Goal: Transaction & Acquisition: Purchase product/service

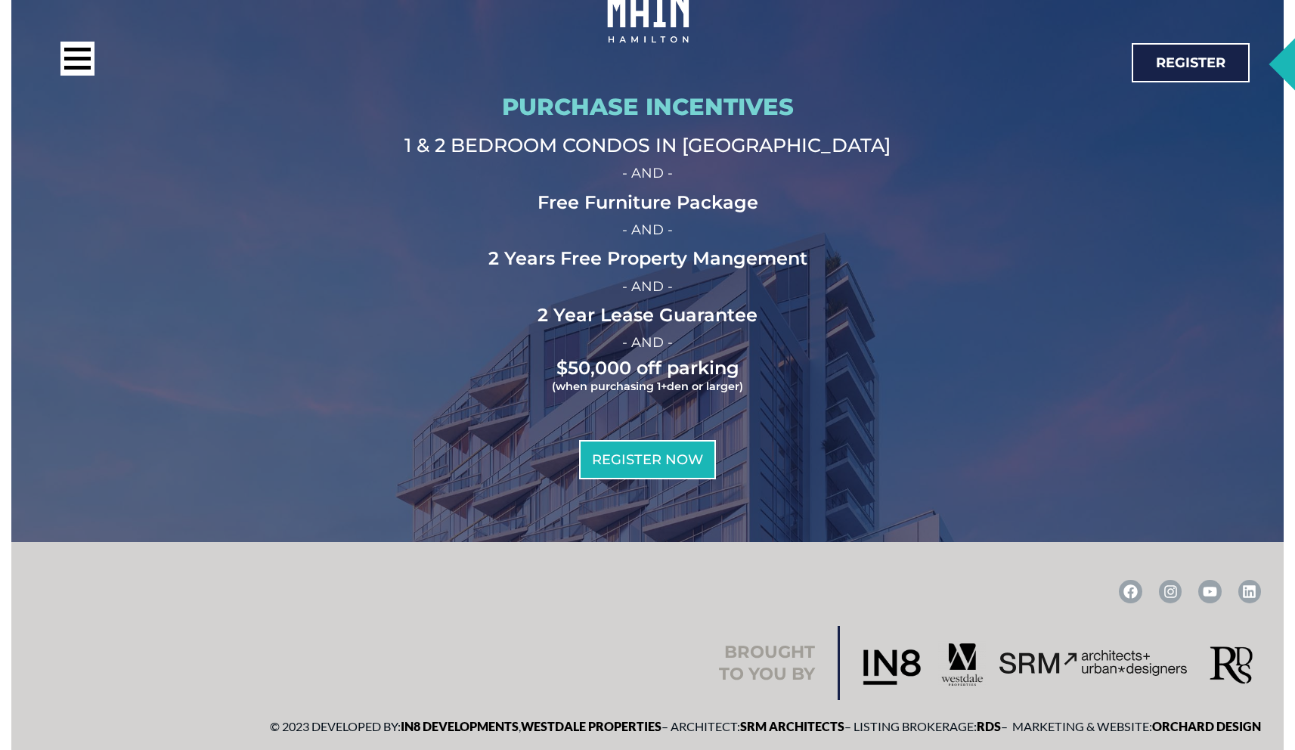
scroll to position [5033, 0]
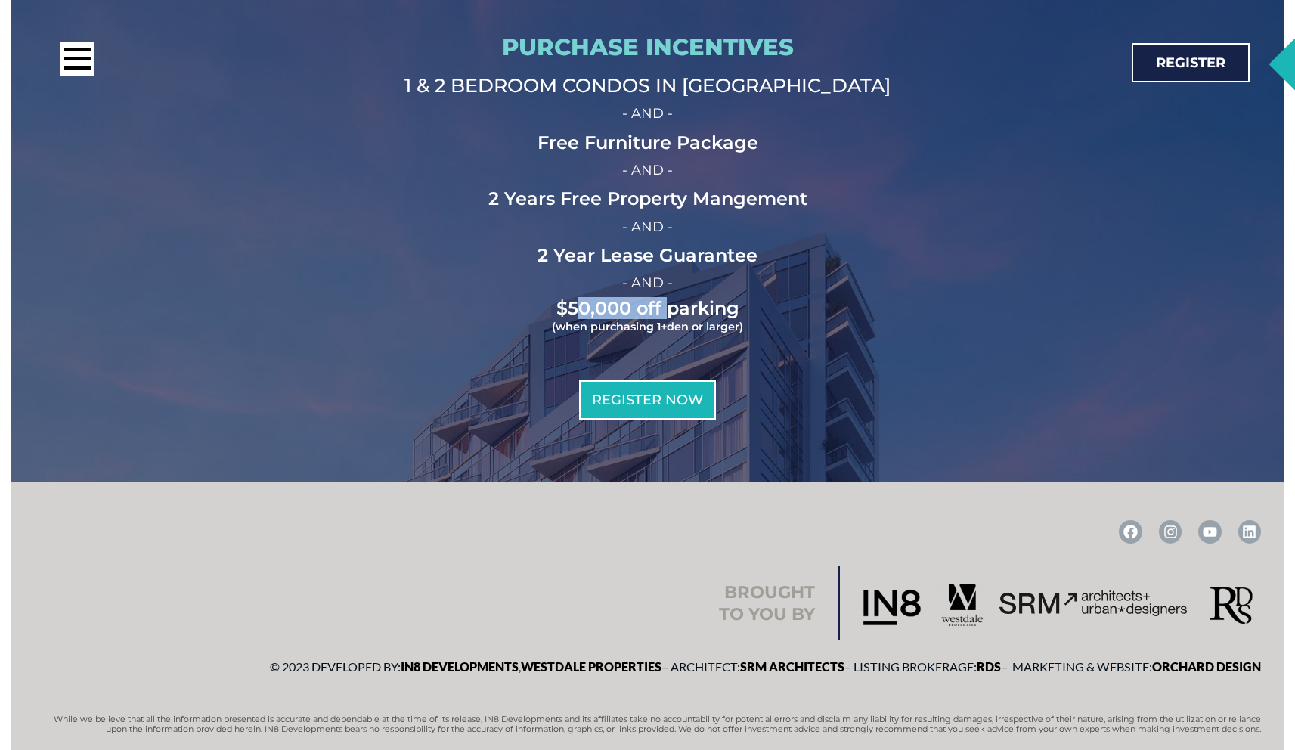
drag, startPoint x: 599, startPoint y: 264, endPoint x: 670, endPoint y: 263, distance: 71.1
click at [670, 300] on h2 "$50,000 off parking (when purchasing 1+den or larger)" at bounding box center [648, 317] width 1066 height 35
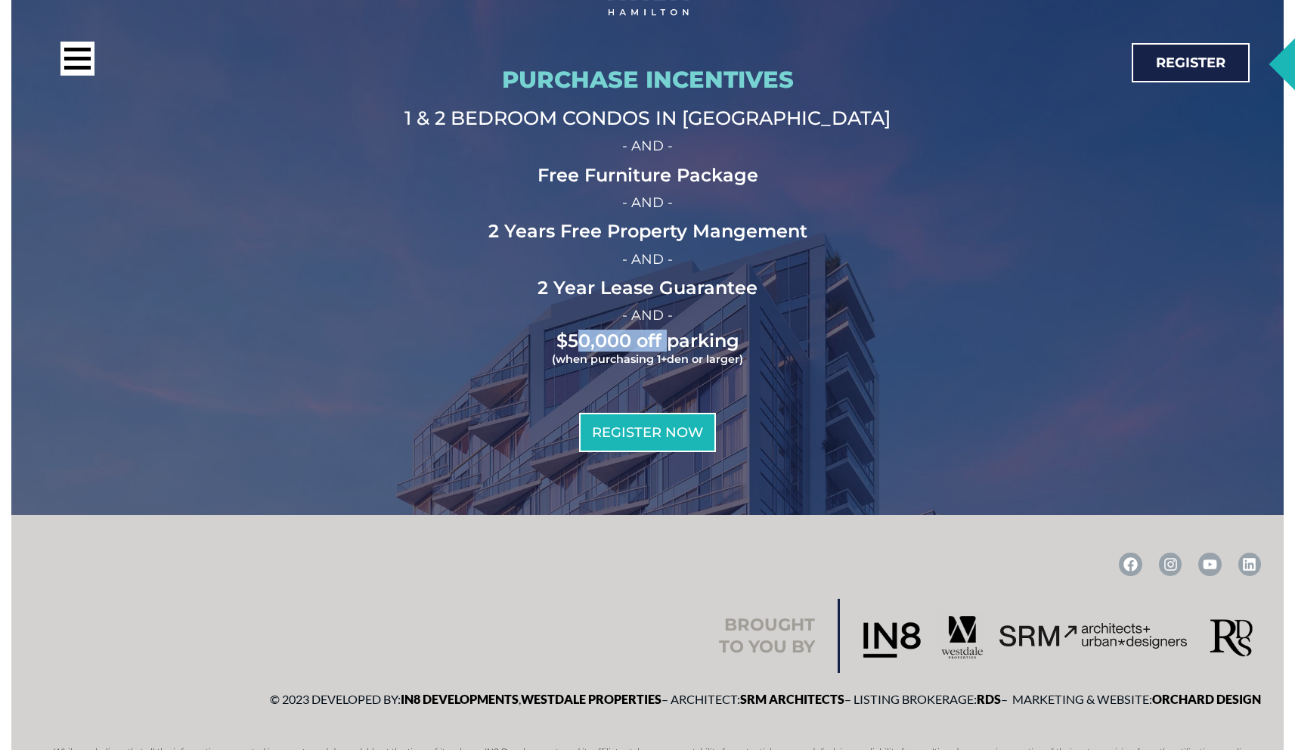
scroll to position [4998, 0]
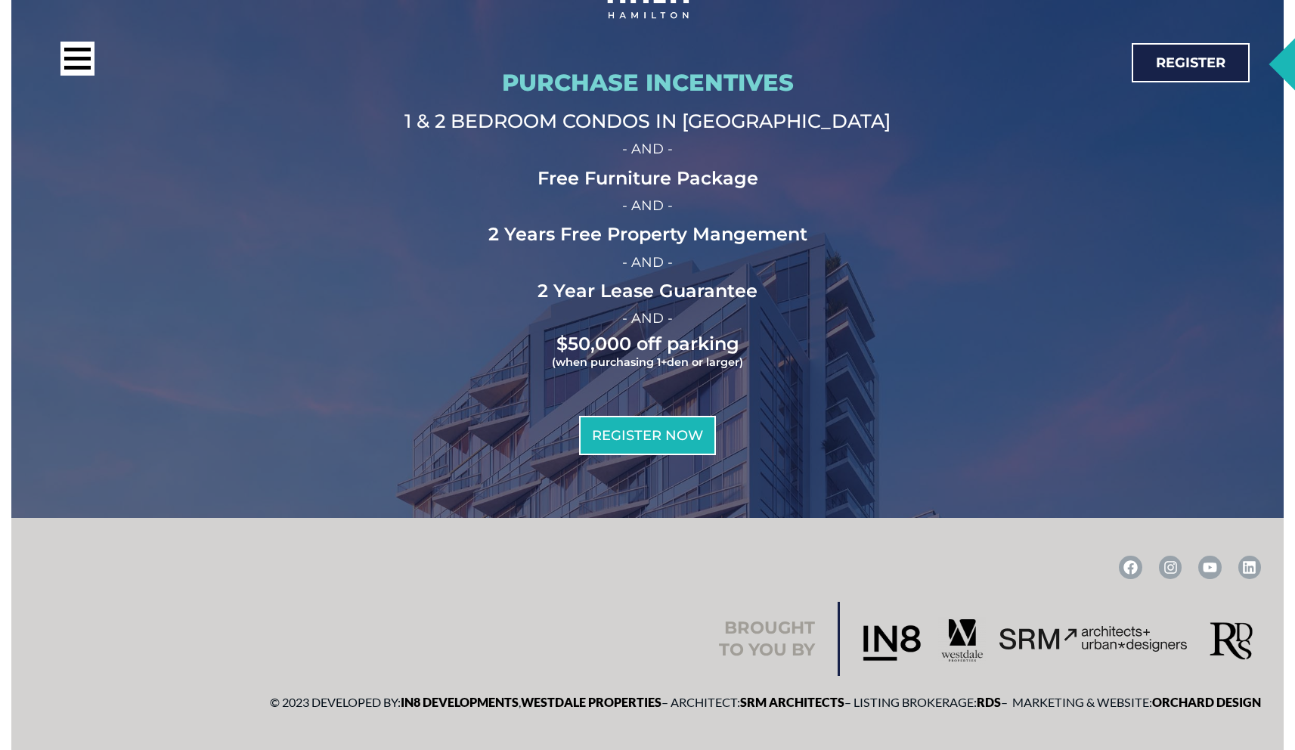
drag, startPoint x: 453, startPoint y: 79, endPoint x: 668, endPoint y: 76, distance: 214.8
click at [669, 76] on div "Call: [PHONE_NUMBER] Register" at bounding box center [636, 62] width 1242 height 95
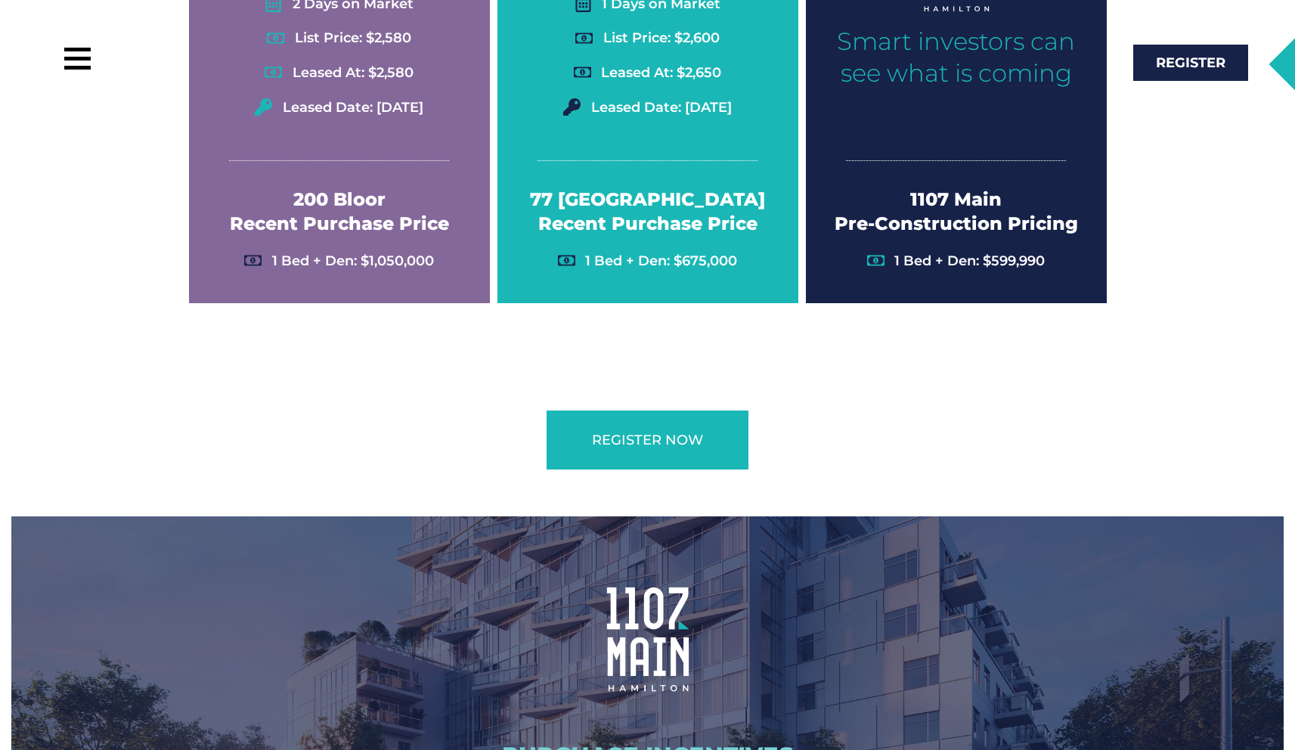
scroll to position [4326, 0]
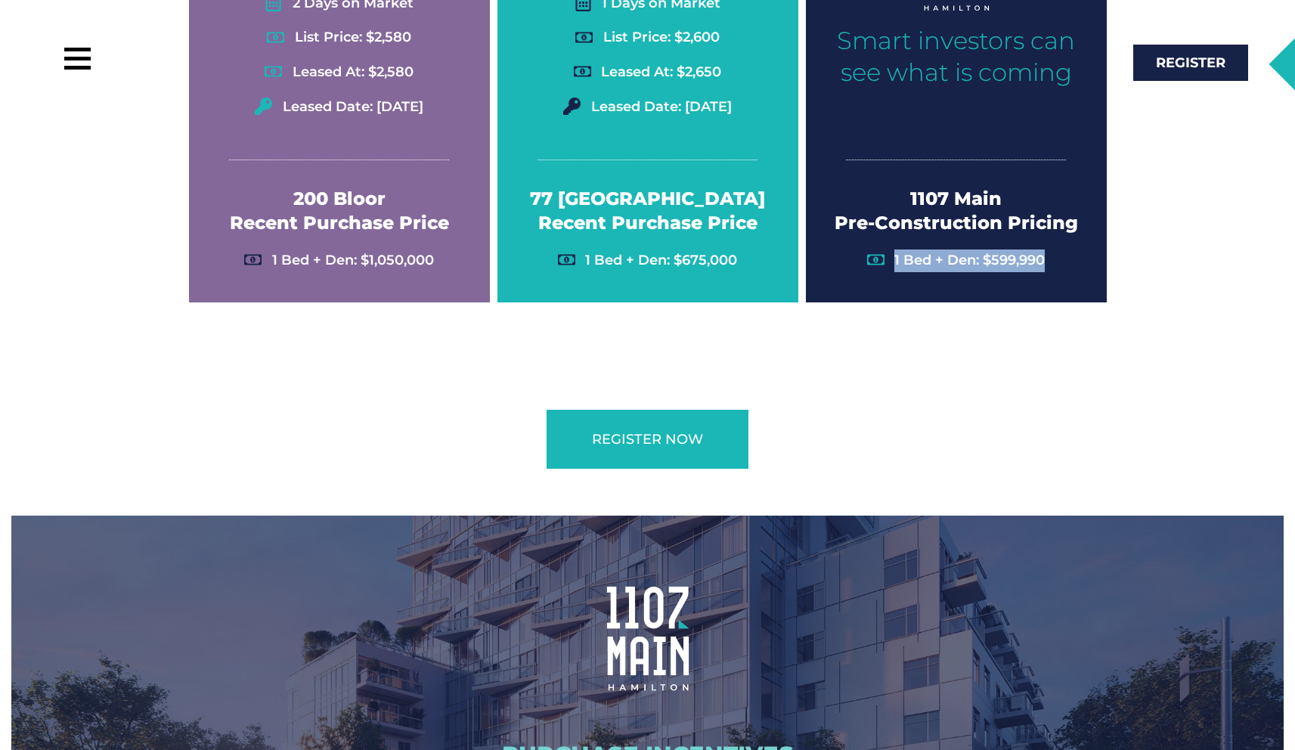
drag, startPoint x: 882, startPoint y: 216, endPoint x: 1051, endPoint y: 214, distance: 169.4
click at [1051, 250] on li "1 Bed + Den: $599,990" at bounding box center [957, 261] width 286 height 23
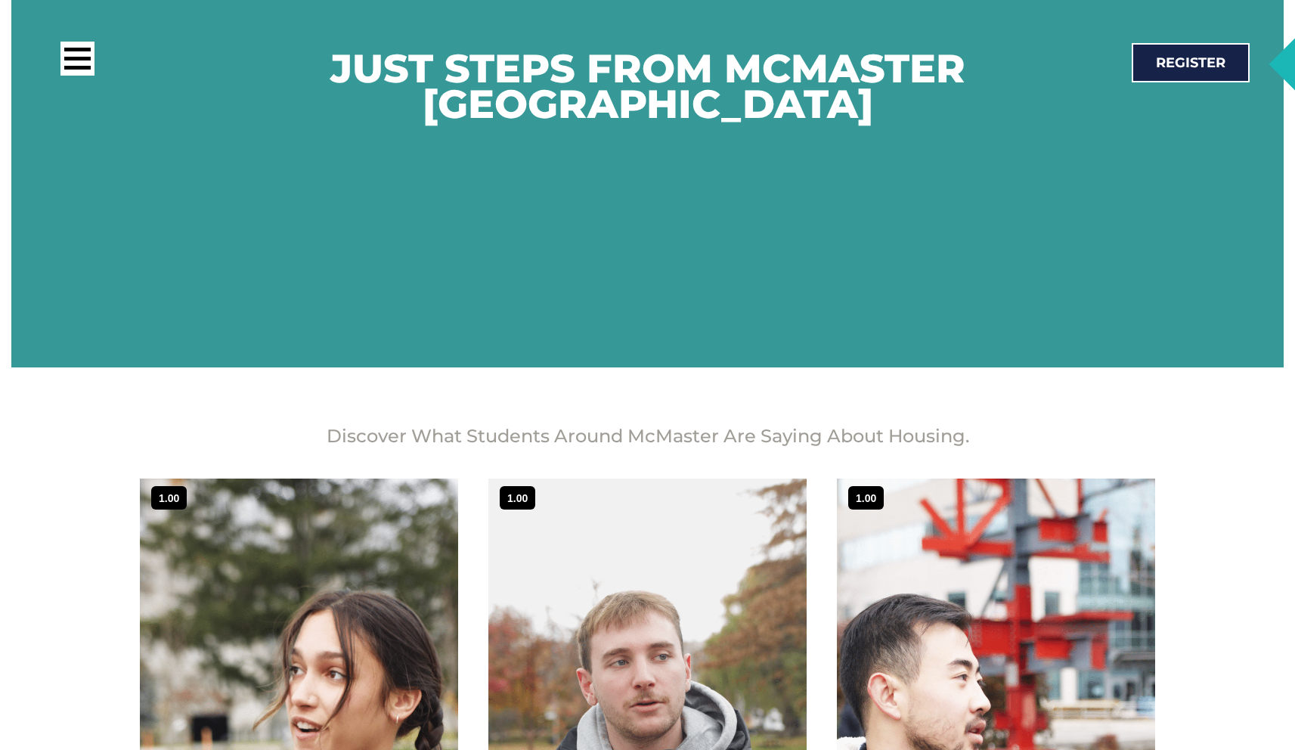
scroll to position [2968, 0]
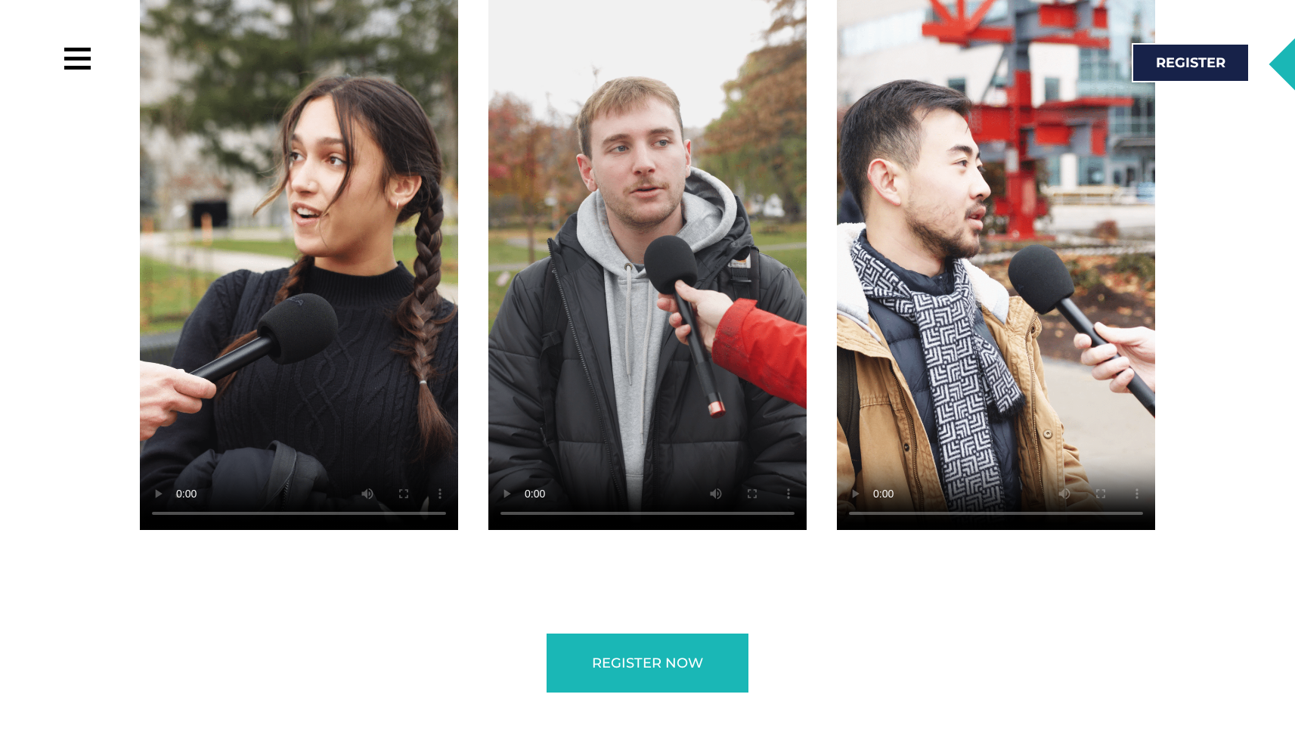
click at [639, 298] on video at bounding box center [648, 247] width 318 height 566
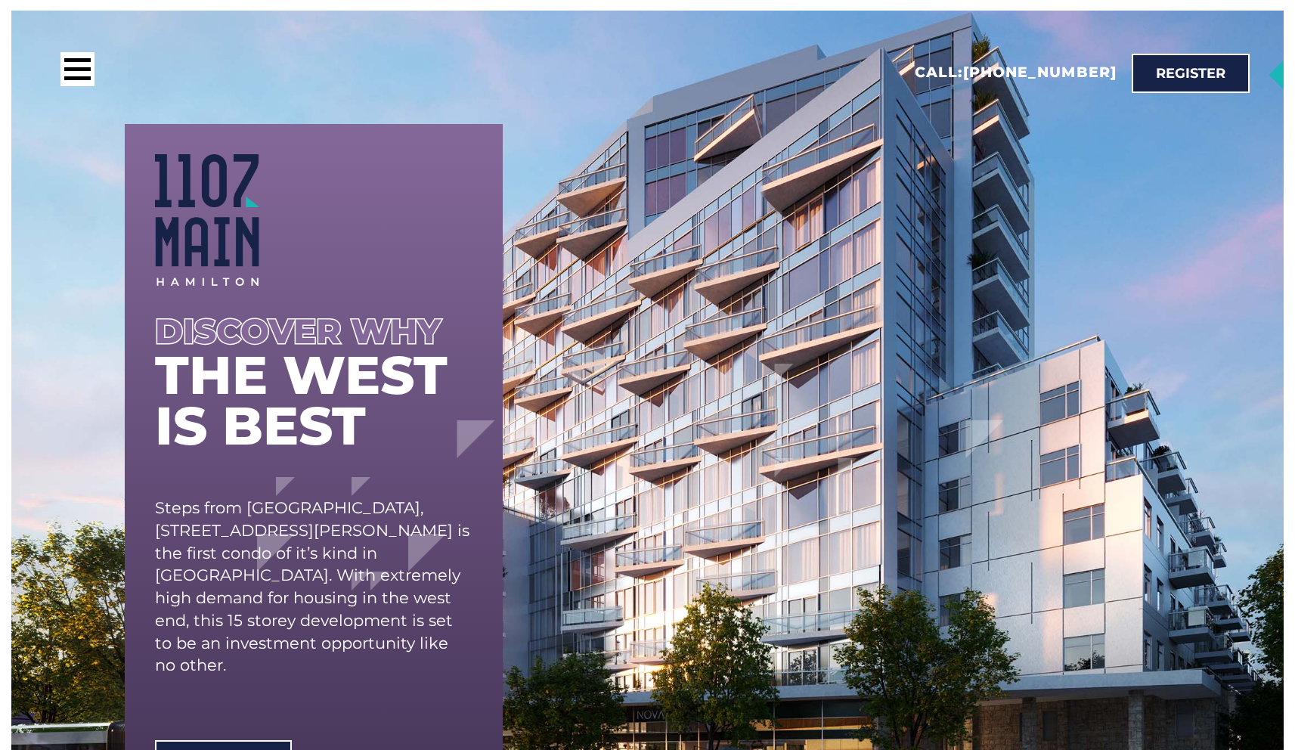
scroll to position [0, 0]
